Goal: Navigation & Orientation: Find specific page/section

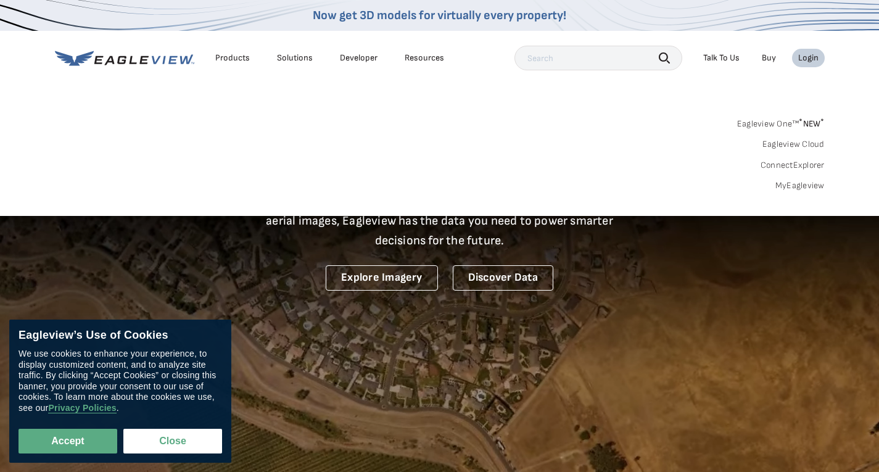
click at [796, 181] on link "MyEagleview" at bounding box center [799, 185] width 49 height 11
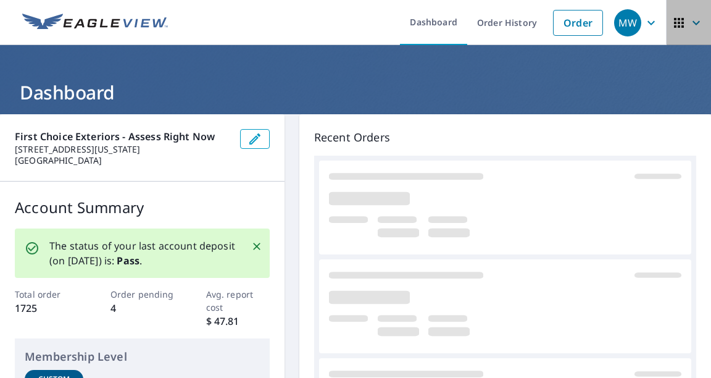
click at [692, 24] on icon "button" at bounding box center [695, 22] width 7 height 4
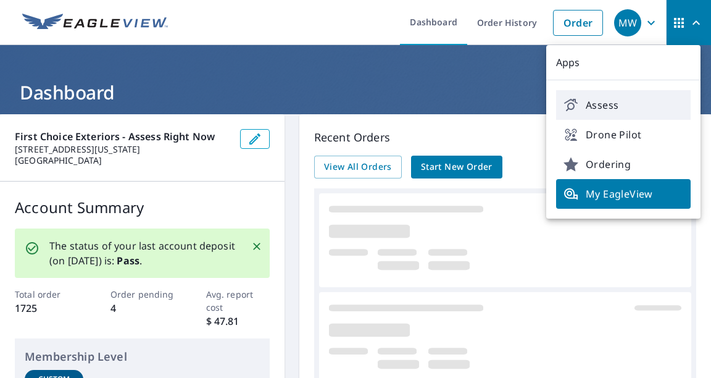
click at [596, 107] on span "Assess" at bounding box center [623, 104] width 120 height 15
